Goal: Transaction & Acquisition: Subscribe to service/newsletter

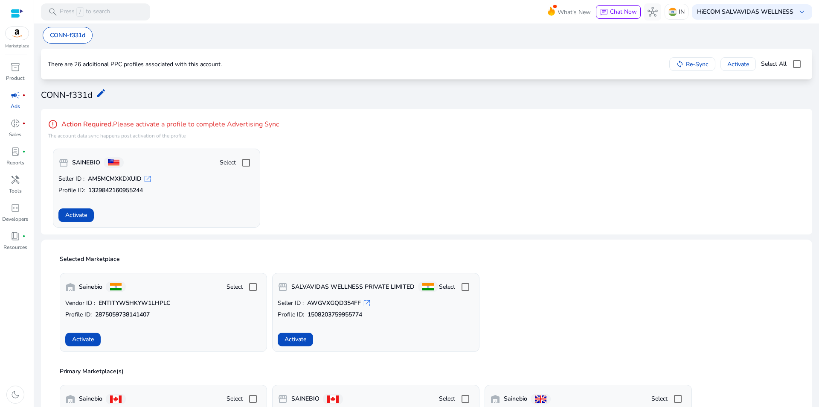
click at [363, 165] on app-activate-profile-box "storefront SAINEBIO Select Seller ID : AM5MCMXKDXUID open_in_new Profile ID: 13…" at bounding box center [429, 187] width 753 height 79
click at [745, 64] on span "Activate" at bounding box center [738, 64] width 22 height 9
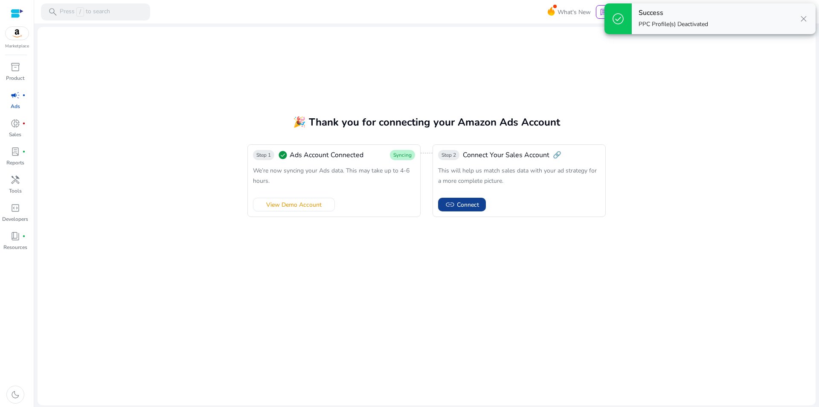
click at [478, 204] on span "Connect" at bounding box center [468, 204] width 22 height 9
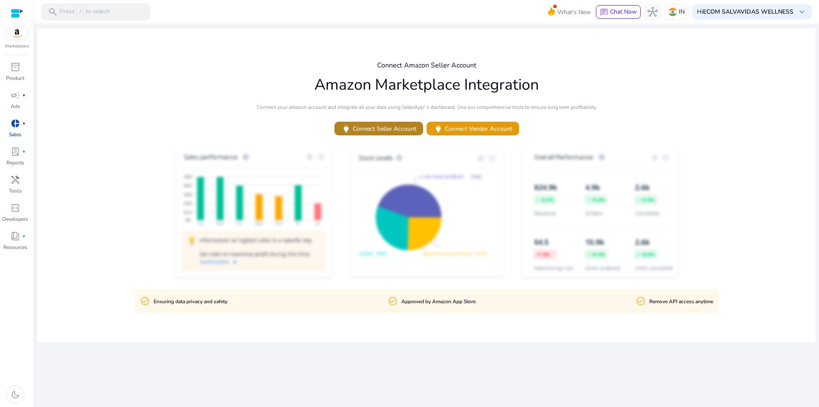
click at [395, 127] on span "power Connect Seller Account" at bounding box center [378, 129] width 75 height 10
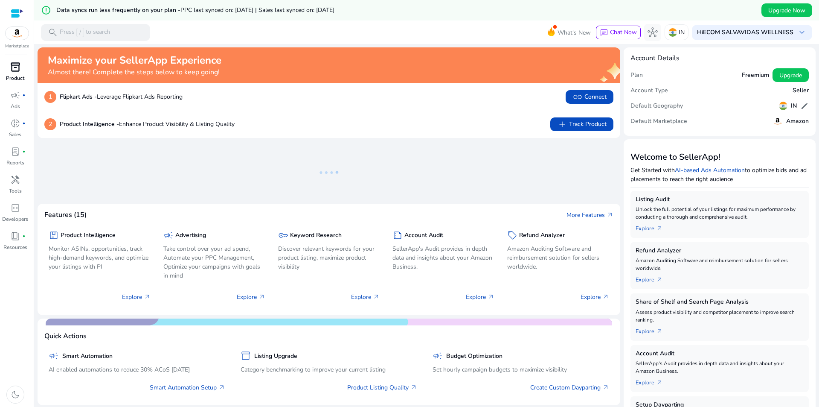
click at [15, 74] on link "inventory_2 Product" at bounding box center [15, 74] width 30 height 28
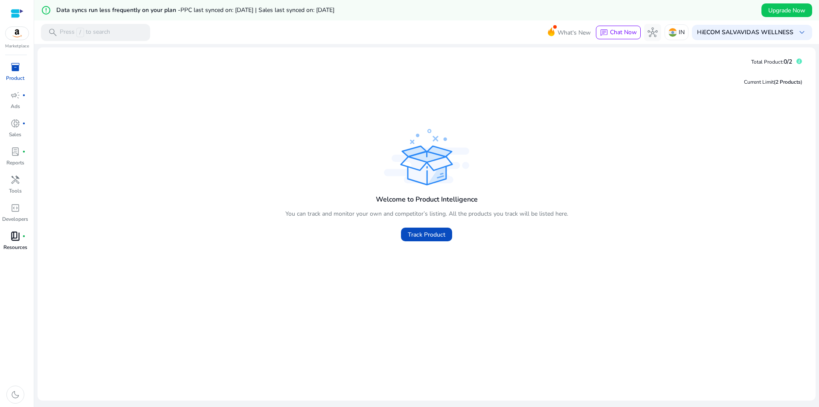
click at [17, 240] on span "book_4" at bounding box center [15, 236] width 10 height 10
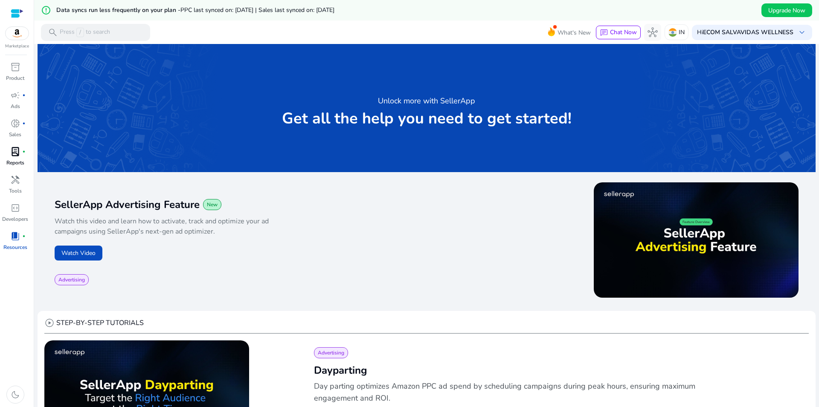
click at [19, 161] on p "Reports" at bounding box center [15, 163] width 18 height 8
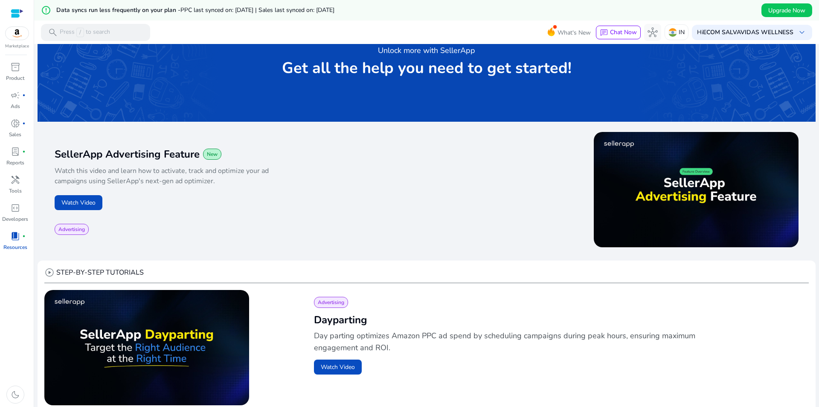
scroll to position [170, 0]
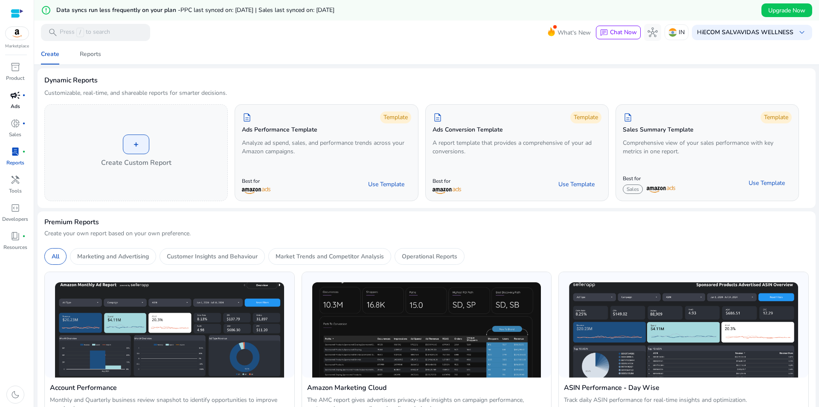
click at [25, 100] on div "campaign fiber_manual_record" at bounding box center [15, 95] width 24 height 14
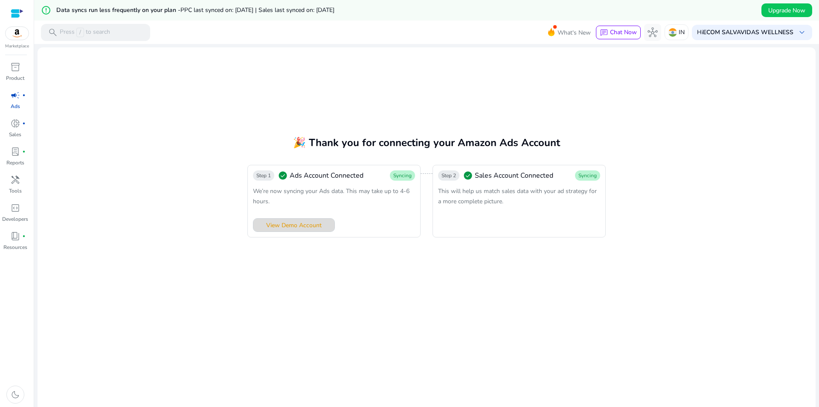
click at [292, 228] on span "View Demo Account" at bounding box center [293, 225] width 55 height 9
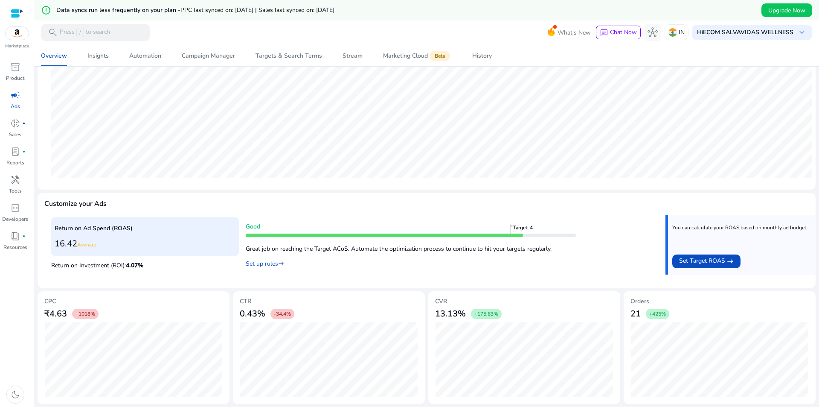
scroll to position [259, 0]
click at [699, 259] on span "Set Target ROAS" at bounding box center [702, 261] width 46 height 10
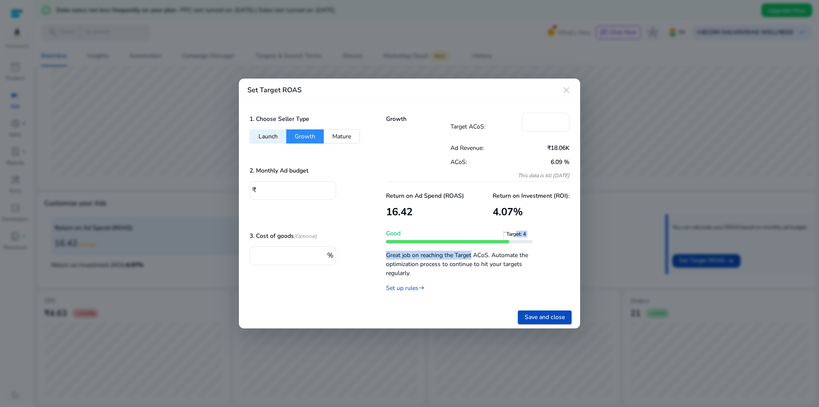
drag, startPoint x: 511, startPoint y: 241, endPoint x: 468, endPoint y: 252, distance: 43.7
click at [468, 252] on div "Good Target: 4 Great job on reaching the Target ACoS. Automate the optimization…" at bounding box center [459, 261] width 147 height 64
click at [273, 135] on button "Launch" at bounding box center [268, 136] width 37 height 14
click at [314, 131] on button "Growth" at bounding box center [305, 136] width 38 height 14
drag, startPoint x: 545, startPoint y: 124, endPoint x: 528, endPoint y: 123, distance: 17.1
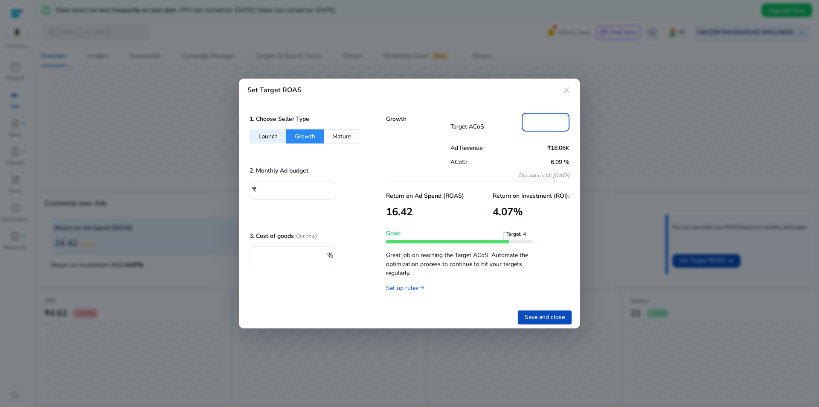
click at [528, 123] on div "**" at bounding box center [546, 122] width 48 height 19
type input "**"
click at [281, 192] on input "***" at bounding box center [294, 189] width 70 height 9
click at [402, 292] on p "Set up rules east" at bounding box center [459, 286] width 147 height 12
click at [408, 286] on link "Set up rules east" at bounding box center [405, 288] width 38 height 8
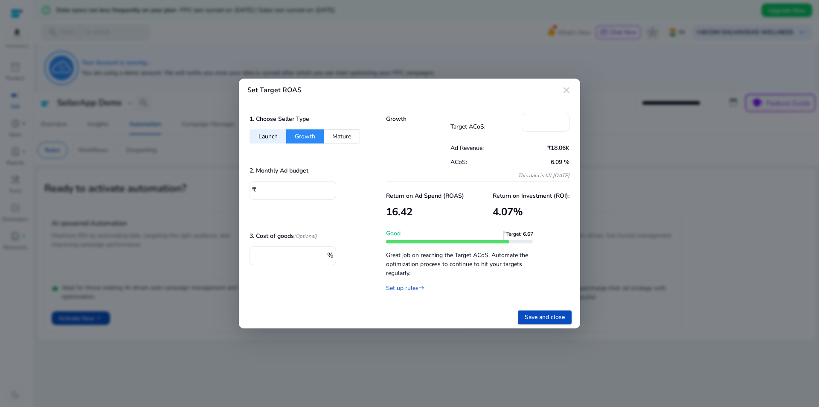
click at [564, 91] on mat-icon "close" at bounding box center [566, 90] width 10 height 10
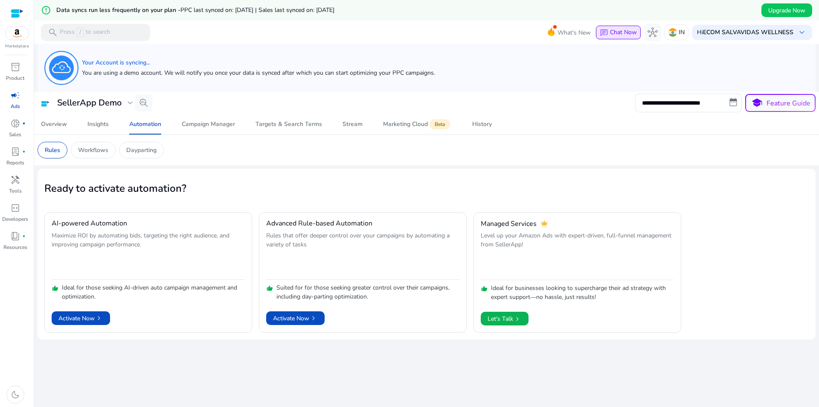
click at [614, 31] on span "Chat Now" at bounding box center [623, 32] width 27 height 8
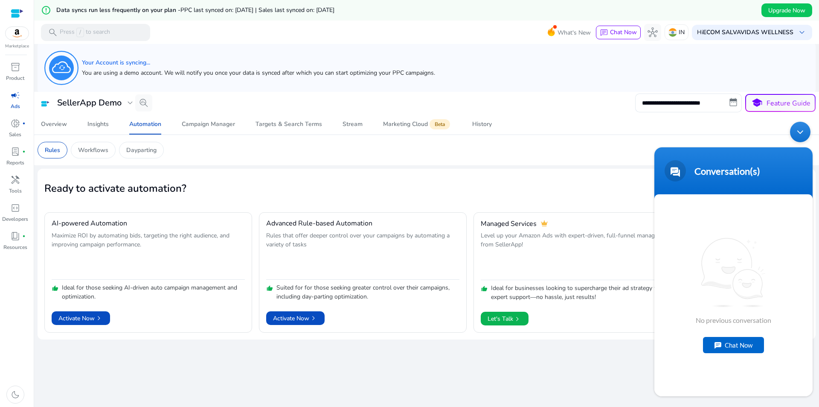
click at [806, 128] on div "Minimize live chat window" at bounding box center [800, 132] width 20 height 20
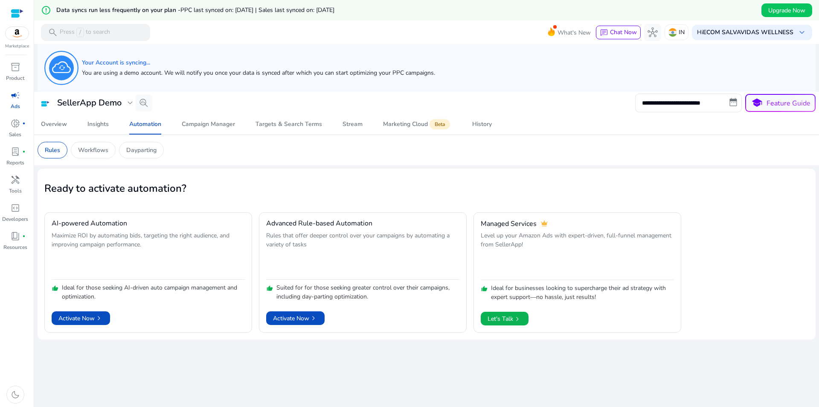
click at [125, 64] on h5 "Your Account is syncing..." at bounding box center [258, 62] width 353 height 7
click at [19, 122] on span "donut_small" at bounding box center [15, 123] width 10 height 10
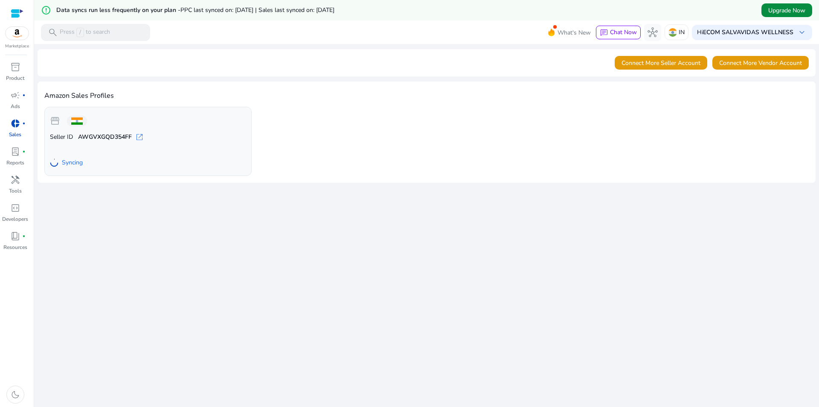
click at [790, 11] on span "Upgrade Now" at bounding box center [786, 10] width 37 height 9
drag, startPoint x: 788, startPoint y: 8, endPoint x: 528, endPoint y: 120, distance: 283.2
click at [529, 120] on div "storefront Seller ID AWGVXGQD354FF open_in_new Syncing" at bounding box center [426, 141] width 764 height 69
click at [22, 34] on img at bounding box center [17, 33] width 23 height 13
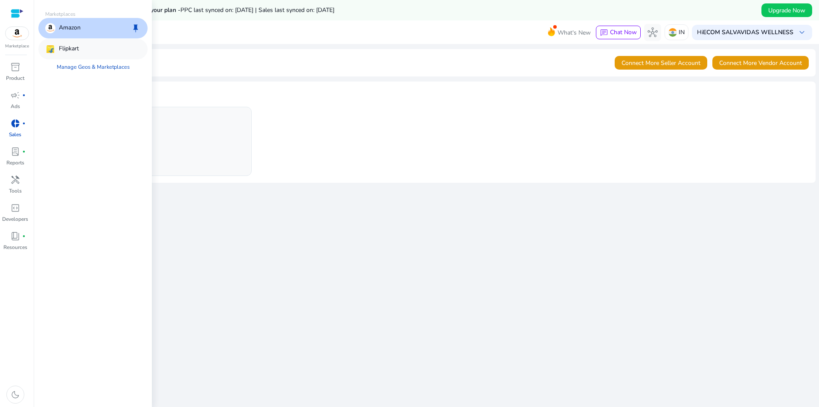
click at [63, 45] on p "Flipkart" at bounding box center [69, 49] width 20 height 10
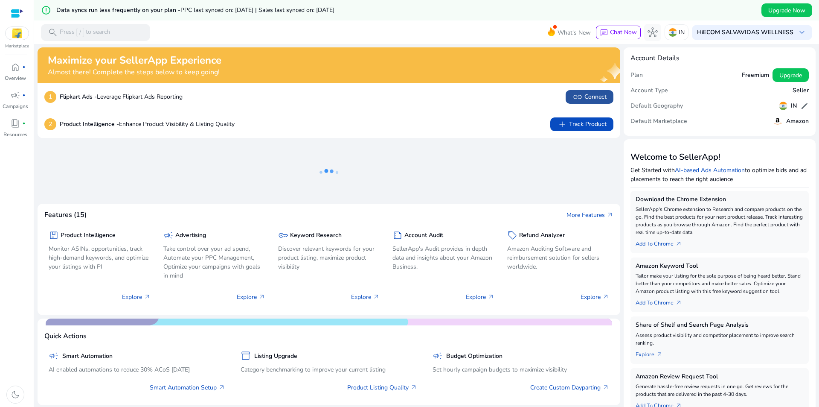
click at [592, 97] on span "link Connect" at bounding box center [589, 97] width 34 height 10
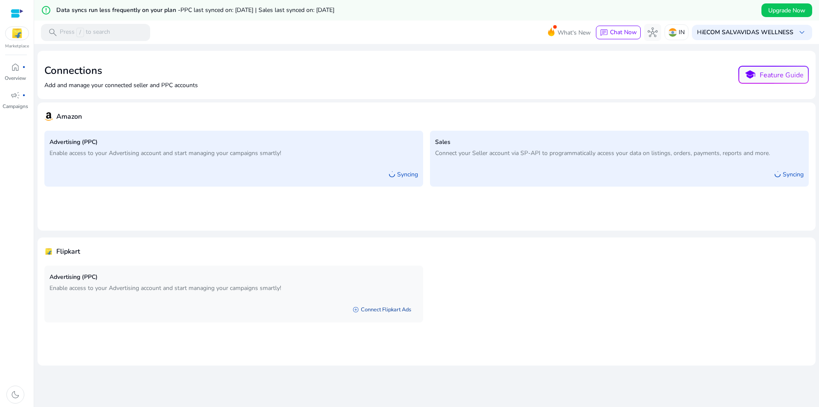
click at [379, 310] on link "add_circle Connect Flipkart Ads" at bounding box center [382, 309] width 73 height 15
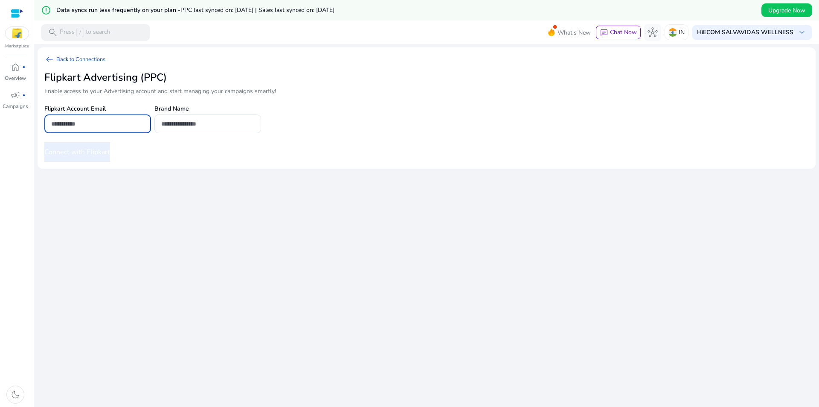
click at [97, 125] on input "email" at bounding box center [97, 123] width 93 height 9
click at [99, 123] on input "email" at bounding box center [97, 123] width 93 height 9
click at [85, 125] on input "email" at bounding box center [97, 123] width 93 height 9
paste input "**********"
type input "**********"
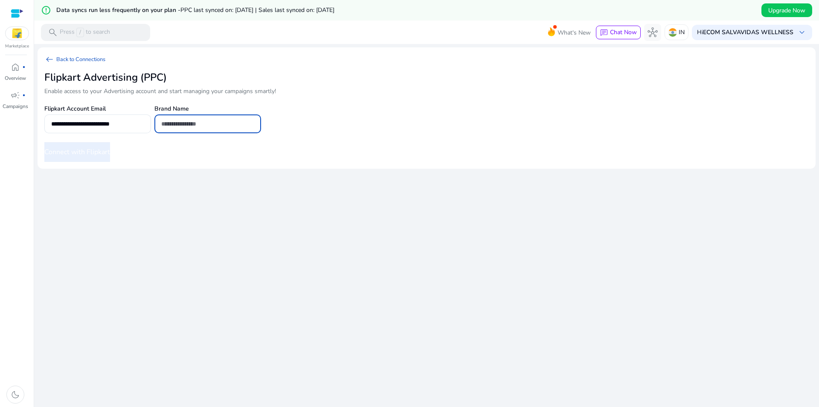
click at [195, 126] on input "text" at bounding box center [207, 123] width 93 height 9
type input "*"
type input "********"
click at [76, 149] on button "Connect with Flipkart" at bounding box center [77, 152] width 66 height 20
click at [103, 148] on button "Connect with Flipkart" at bounding box center [77, 152] width 66 height 20
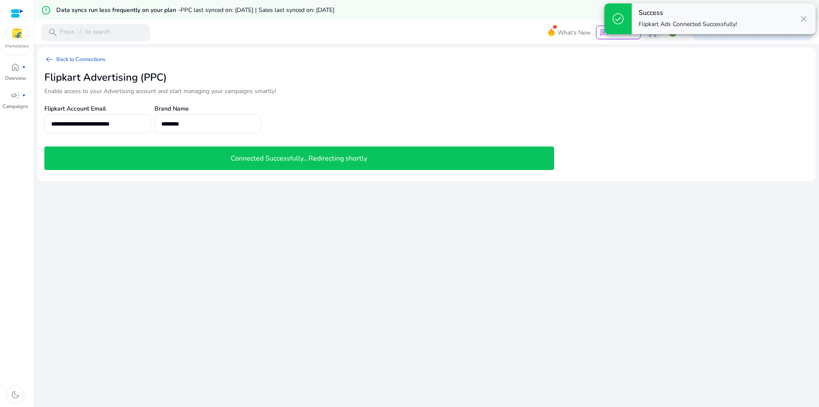
click at [804, 17] on span "close" at bounding box center [804, 19] width 10 height 10
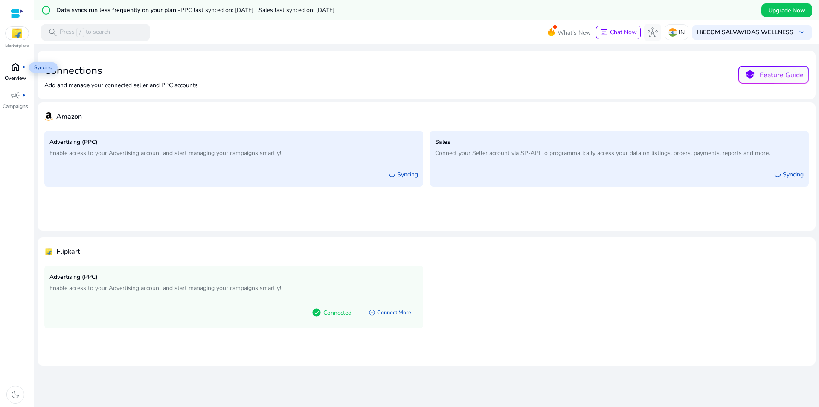
click at [18, 64] on span "home" at bounding box center [15, 67] width 10 height 10
click at [22, 33] on img at bounding box center [17, 33] width 23 height 13
click at [503, 229] on mat-card "Amazon Advertising (PPC) Enable access to your Advertising account and start ma…" at bounding box center [427, 166] width 778 height 128
click at [23, 31] on img at bounding box center [17, 33] width 23 height 13
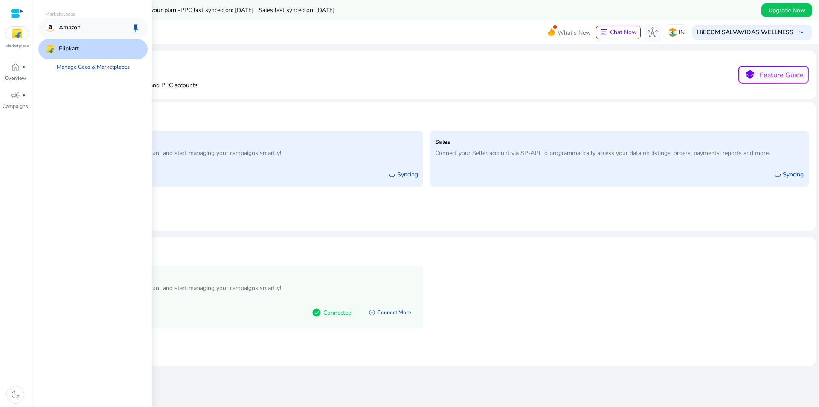
click at [73, 31] on p "Amazon" at bounding box center [70, 28] width 22 height 10
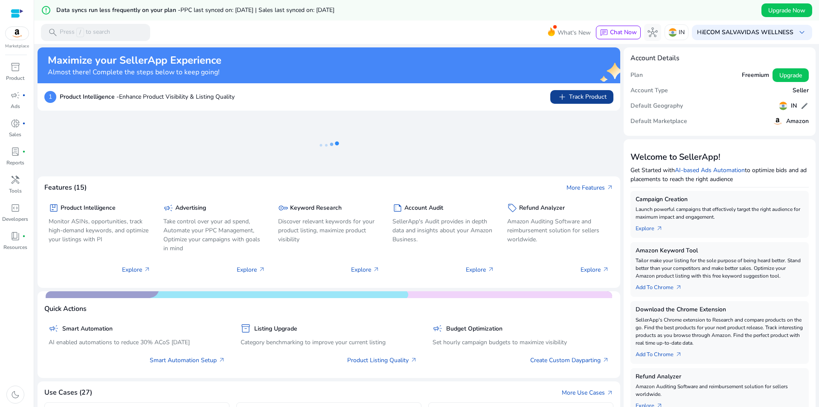
click at [575, 101] on span "add Track Product" at bounding box center [581, 97] width 49 height 10
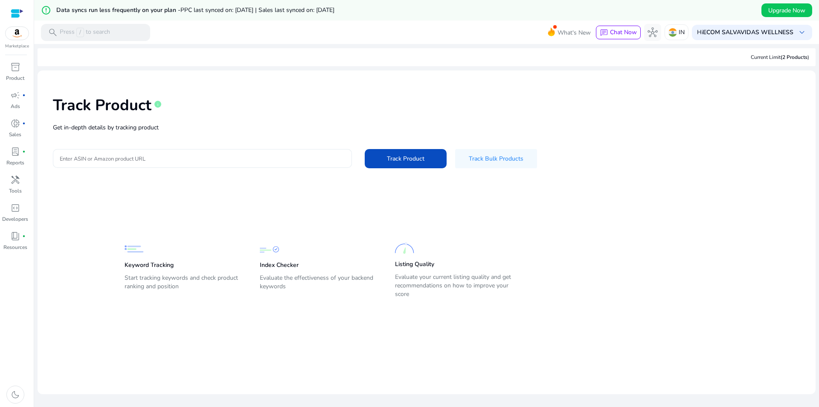
click at [267, 163] on div at bounding box center [202, 158] width 285 height 19
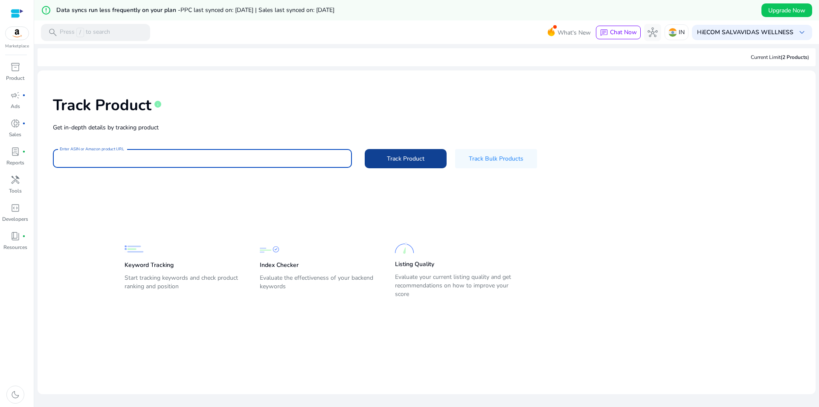
click at [397, 164] on span at bounding box center [406, 158] width 82 height 20
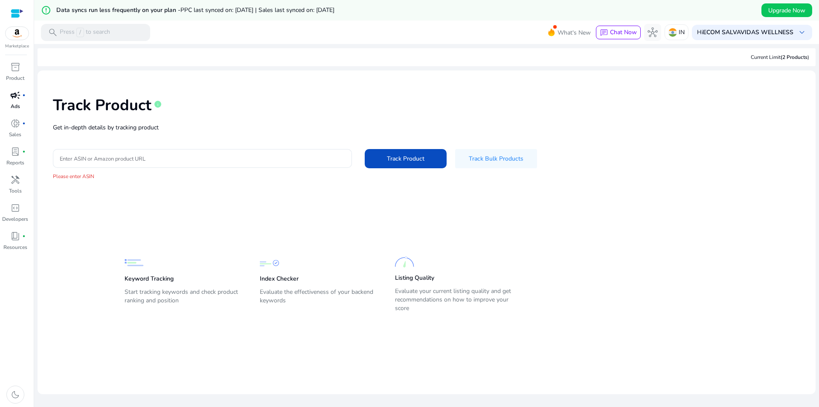
click at [9, 100] on div "campaign fiber_manual_record" at bounding box center [15, 95] width 24 height 14
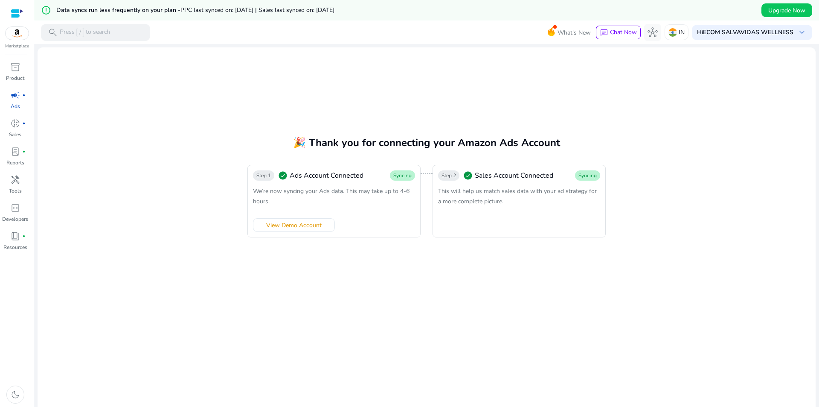
click at [551, 198] on div "This will help us match sales data with your ad strategy for a more complete pi…" at bounding box center [519, 196] width 162 height 20
drag, startPoint x: 556, startPoint y: 182, endPoint x: 452, endPoint y: 194, distance: 104.8
click at [552, 181] on div "Step 2 check_circle Sales Account Connected Syncing This will help us match sal…" at bounding box center [519, 201] width 173 height 73
click at [363, 212] on div "Step 1 check_circle Ads Account Connected Syncing We’re now syncing your Ads da…" at bounding box center [333, 201] width 173 height 73
drag, startPoint x: 300, startPoint y: 226, endPoint x: 287, endPoint y: 224, distance: 13.4
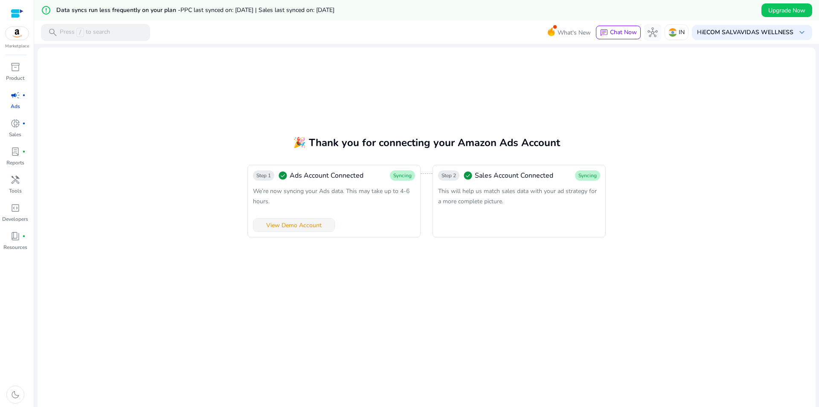
click at [296, 225] on span "View Demo Account" at bounding box center [293, 225] width 55 height 9
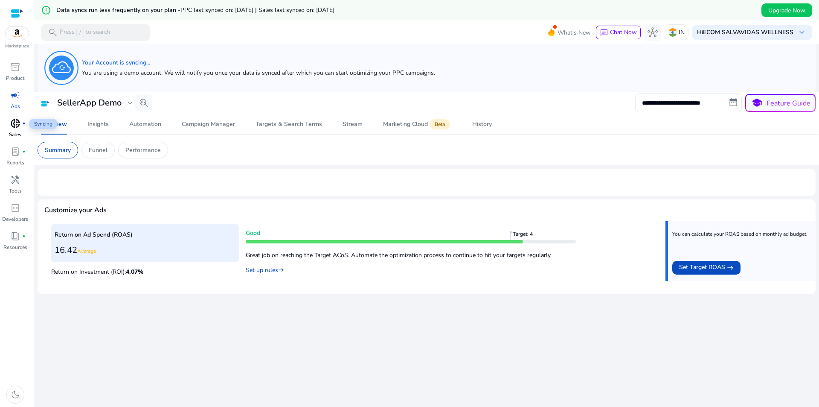
click at [10, 126] on span "donut_small" at bounding box center [15, 123] width 10 height 10
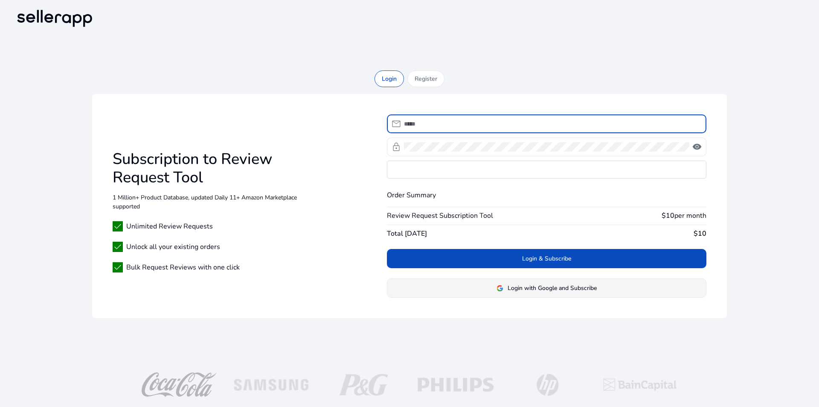
click at [570, 287] on button "Login with Google and Subscribe" at bounding box center [547, 287] width 320 height 19
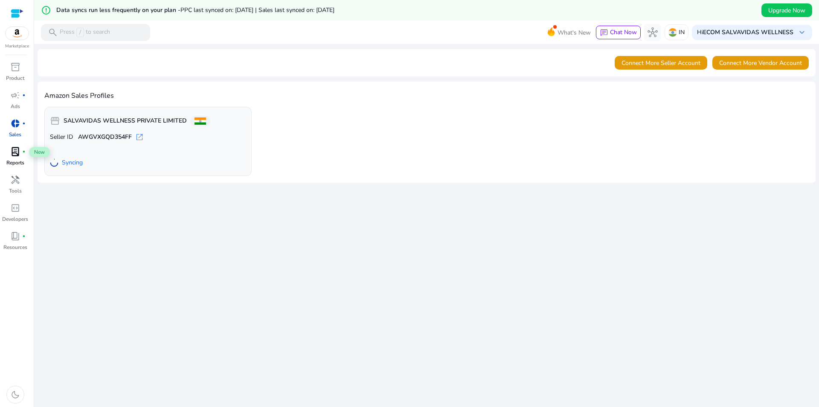
click at [19, 153] on span "lab_profile" at bounding box center [15, 151] width 10 height 10
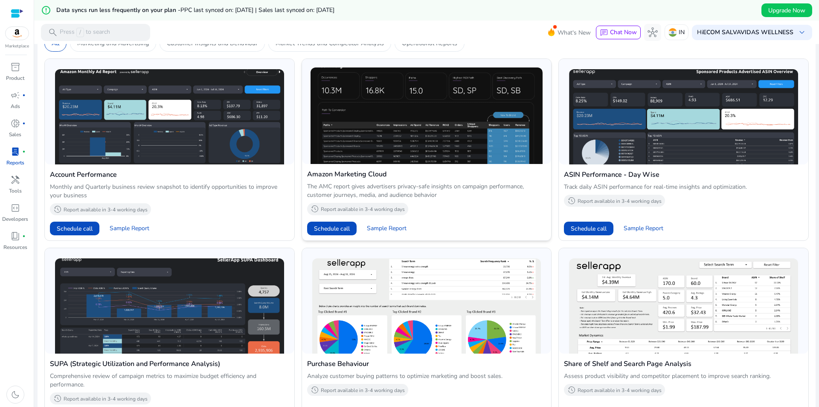
scroll to position [213, 0]
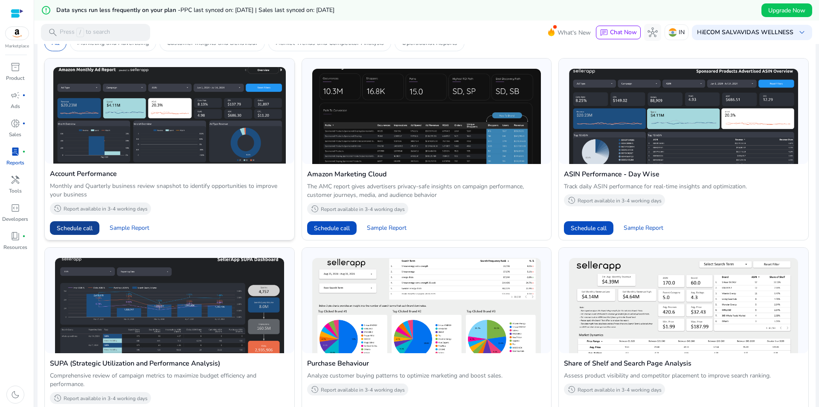
click at [71, 227] on span "Schedule call" at bounding box center [75, 228] width 36 height 9
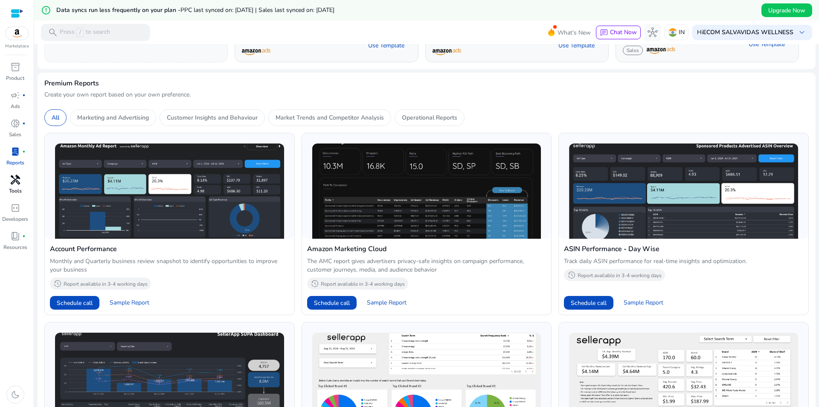
scroll to position [135, 0]
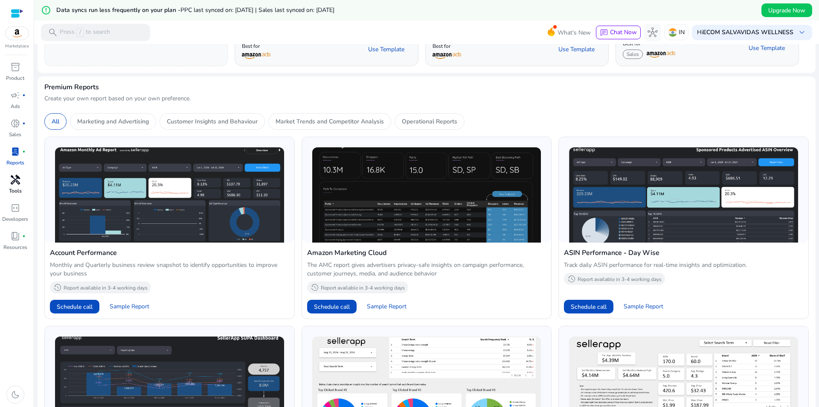
click at [13, 183] on span "handyman" at bounding box center [15, 179] width 10 height 10
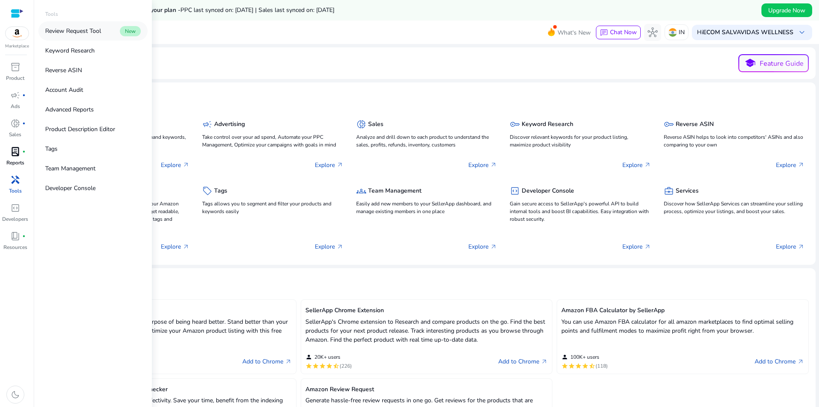
click at [81, 32] on p "Review Request Tool" at bounding box center [73, 30] width 56 height 9
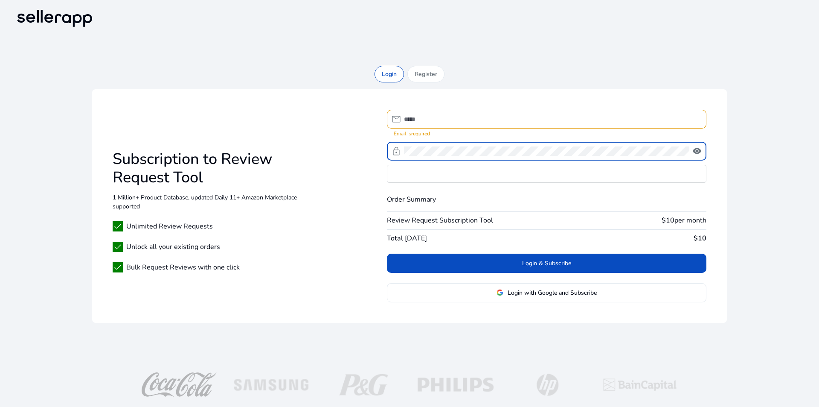
click at [432, 116] on input at bounding box center [552, 118] width 296 height 9
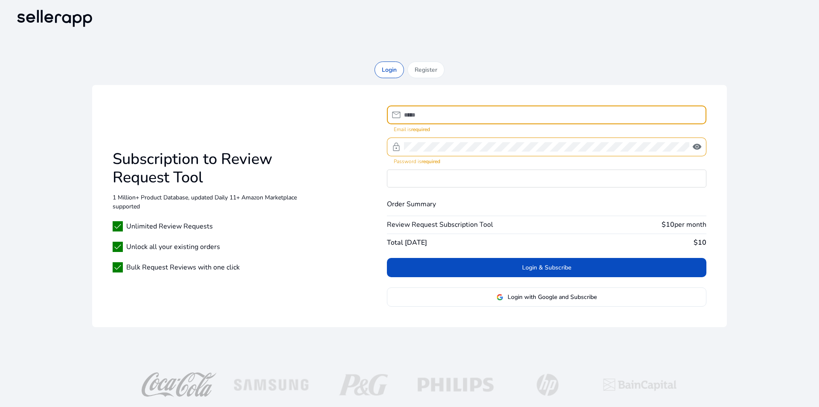
click at [431, 116] on input at bounding box center [552, 114] width 296 height 9
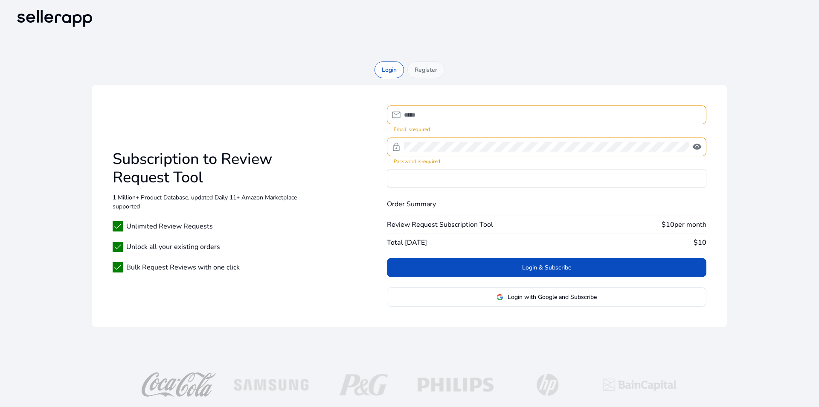
click at [425, 75] on div "Register" at bounding box center [425, 69] width 37 height 17
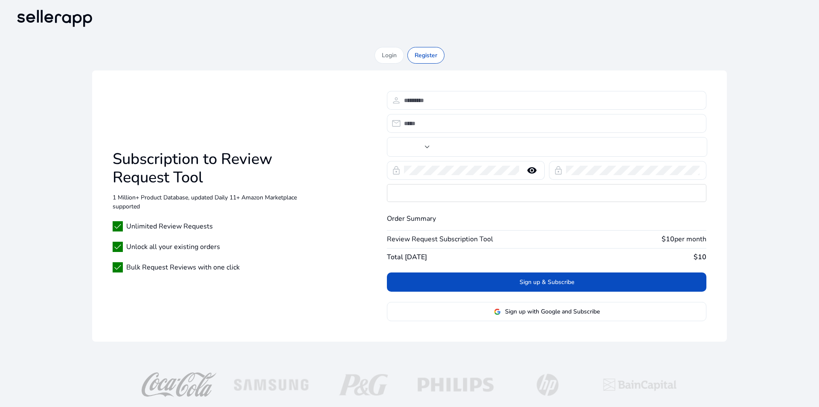
type input "***"
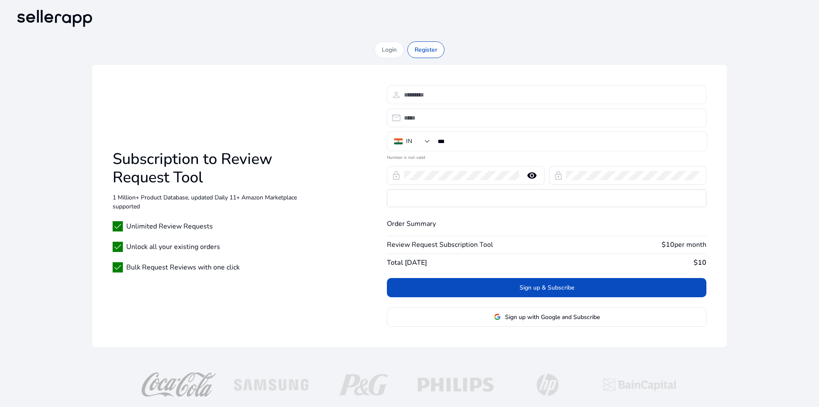
click at [425, 100] on div at bounding box center [552, 94] width 296 height 19
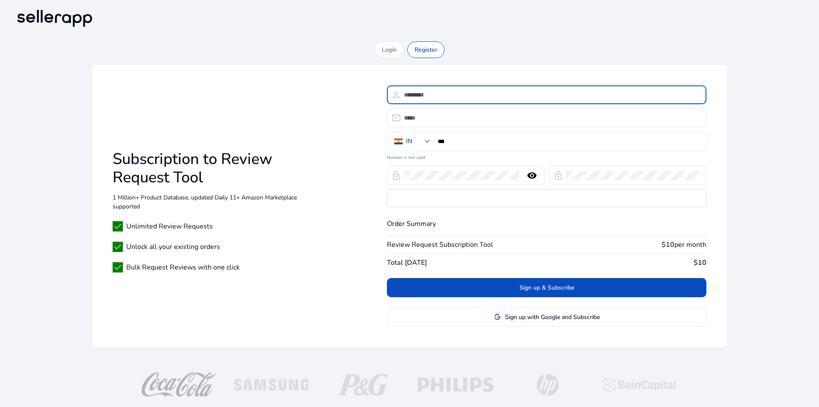
click at [423, 94] on input at bounding box center [552, 94] width 296 height 9
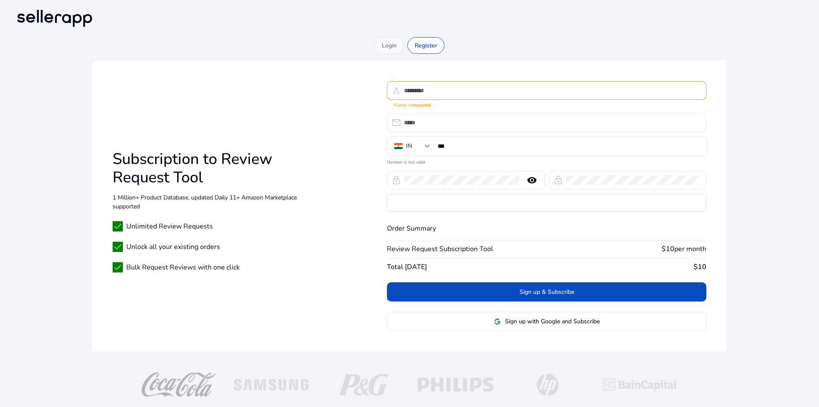
click at [389, 54] on div "Login Register Subscription to Review Request Tool 1 Million+ Product Database,…" at bounding box center [410, 197] width 792 height 321
click at [393, 49] on p "Login" at bounding box center [389, 45] width 15 height 9
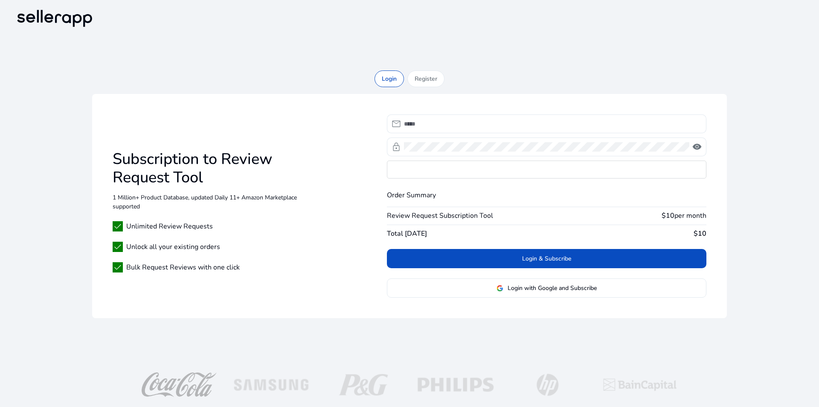
click at [439, 75] on div "Register" at bounding box center [425, 78] width 37 height 17
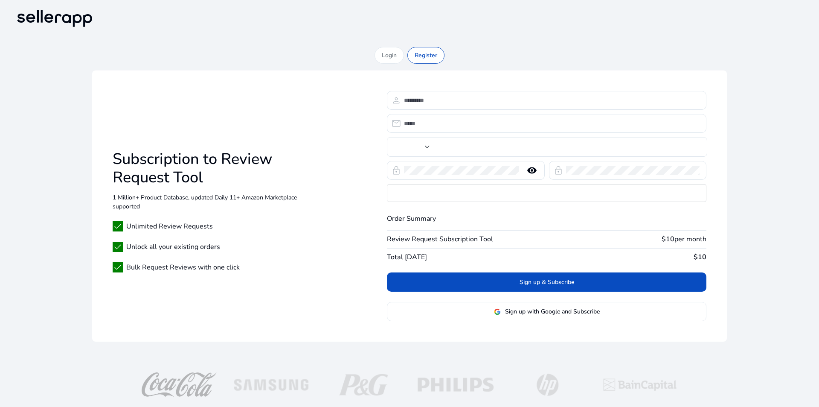
type input "***"
